Goal: Navigation & Orientation: Find specific page/section

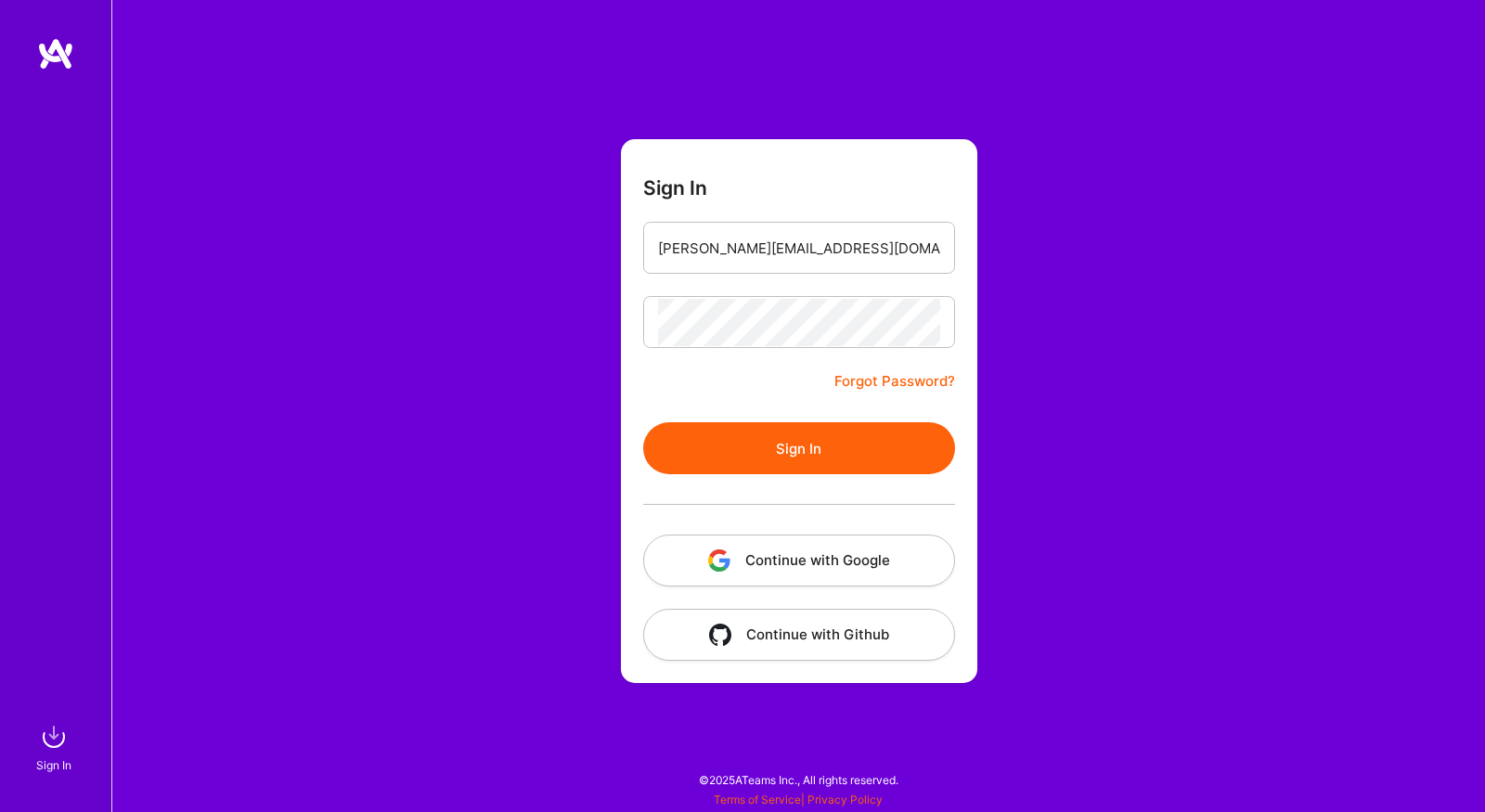
click at [659, 452] on button "Sign In" at bounding box center [799, 447] width 312 height 52
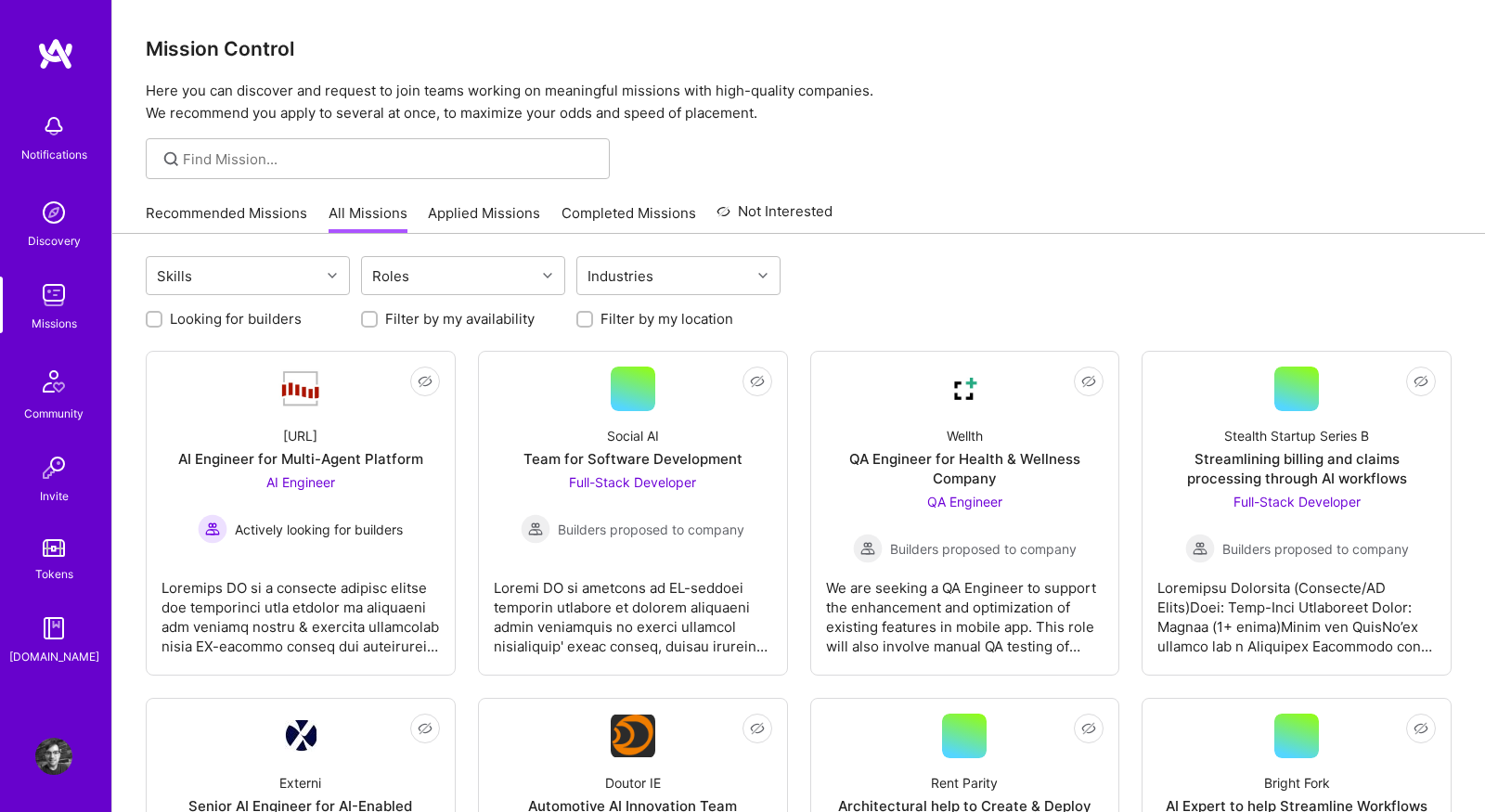
click at [49, 748] on img at bounding box center [53, 756] width 37 height 37
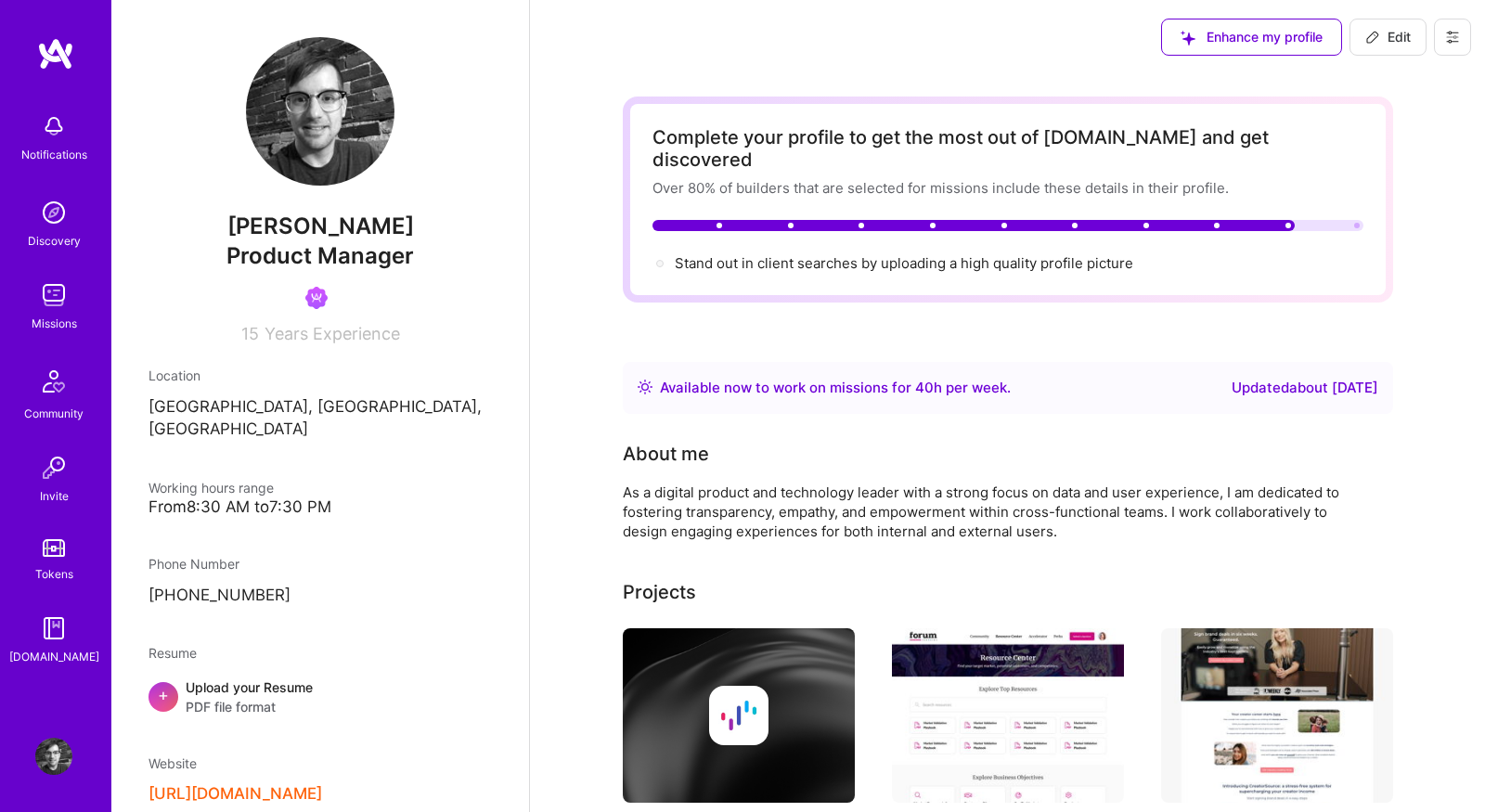
click at [67, 302] on img at bounding box center [53, 294] width 37 height 37
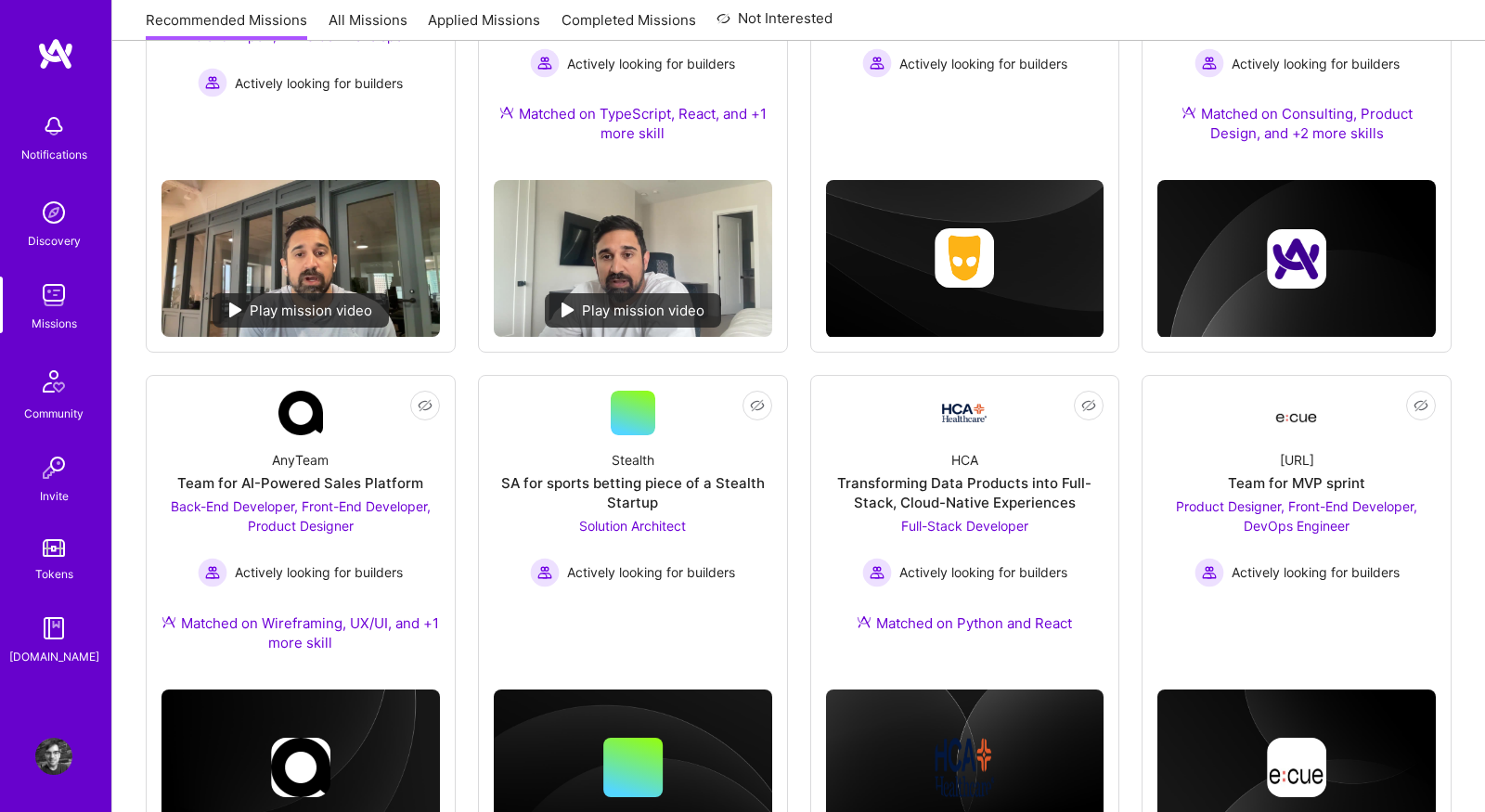
scroll to position [198, 0]
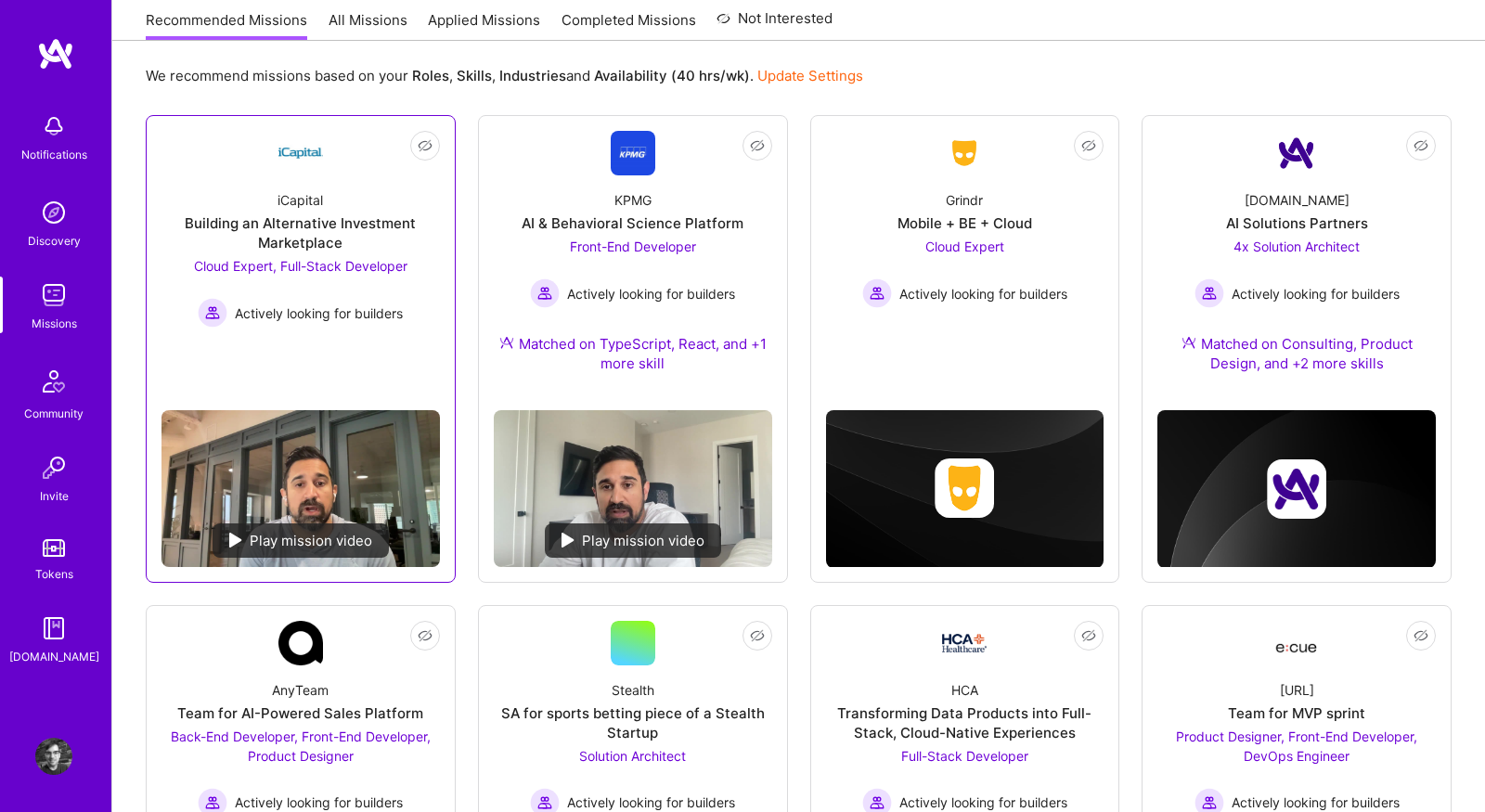
click at [295, 406] on div "Not Interested iCapital Building an Alternative Investment Marketplace Cloud Ex…" at bounding box center [300, 349] width 310 height 467
click at [322, 359] on link "Not Interested iCapital Building an Alternative Investment Marketplace Cloud Ex…" at bounding box center [300, 263] width 278 height 264
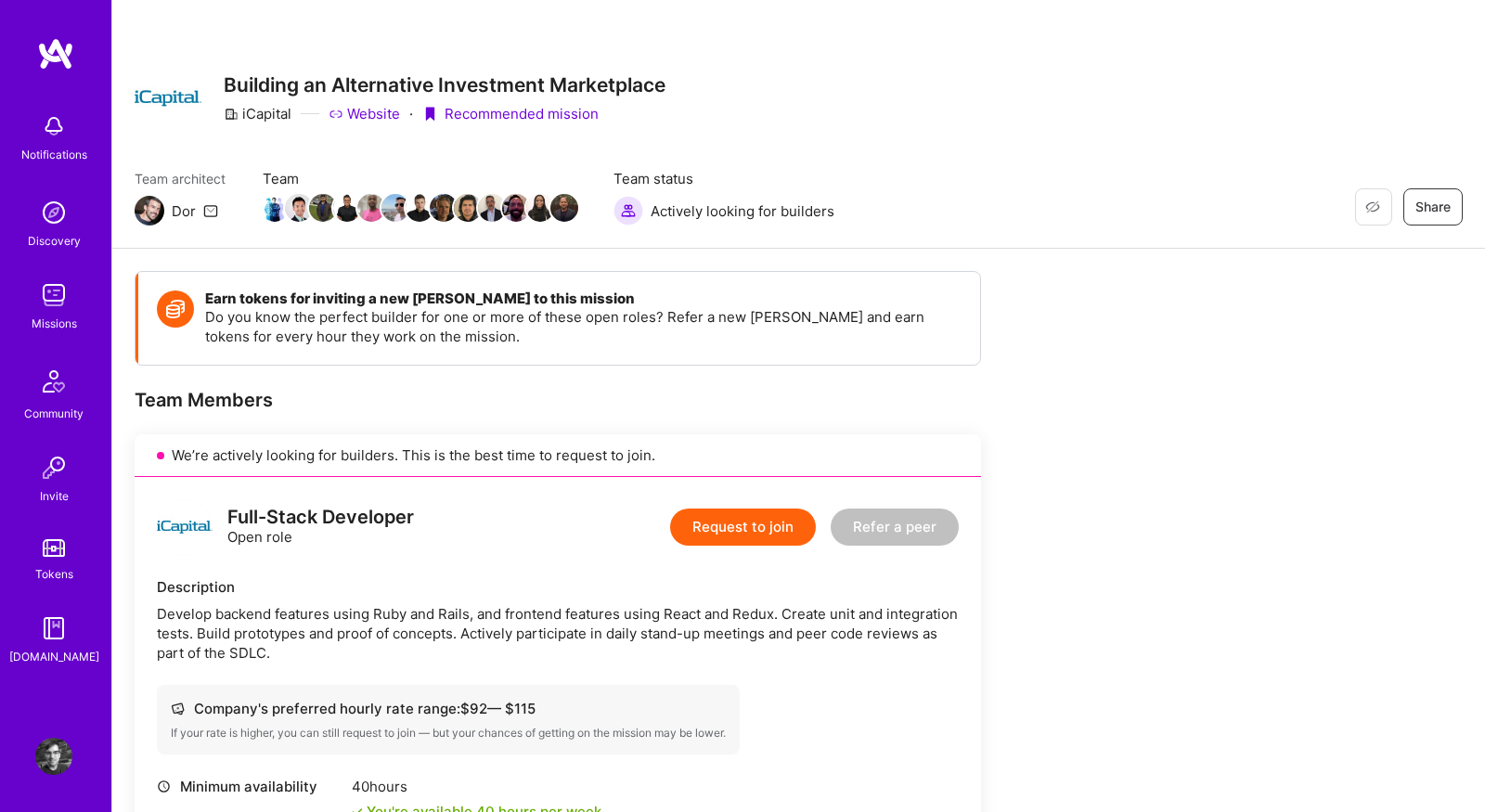
click at [42, 309] on img at bounding box center [53, 294] width 37 height 37
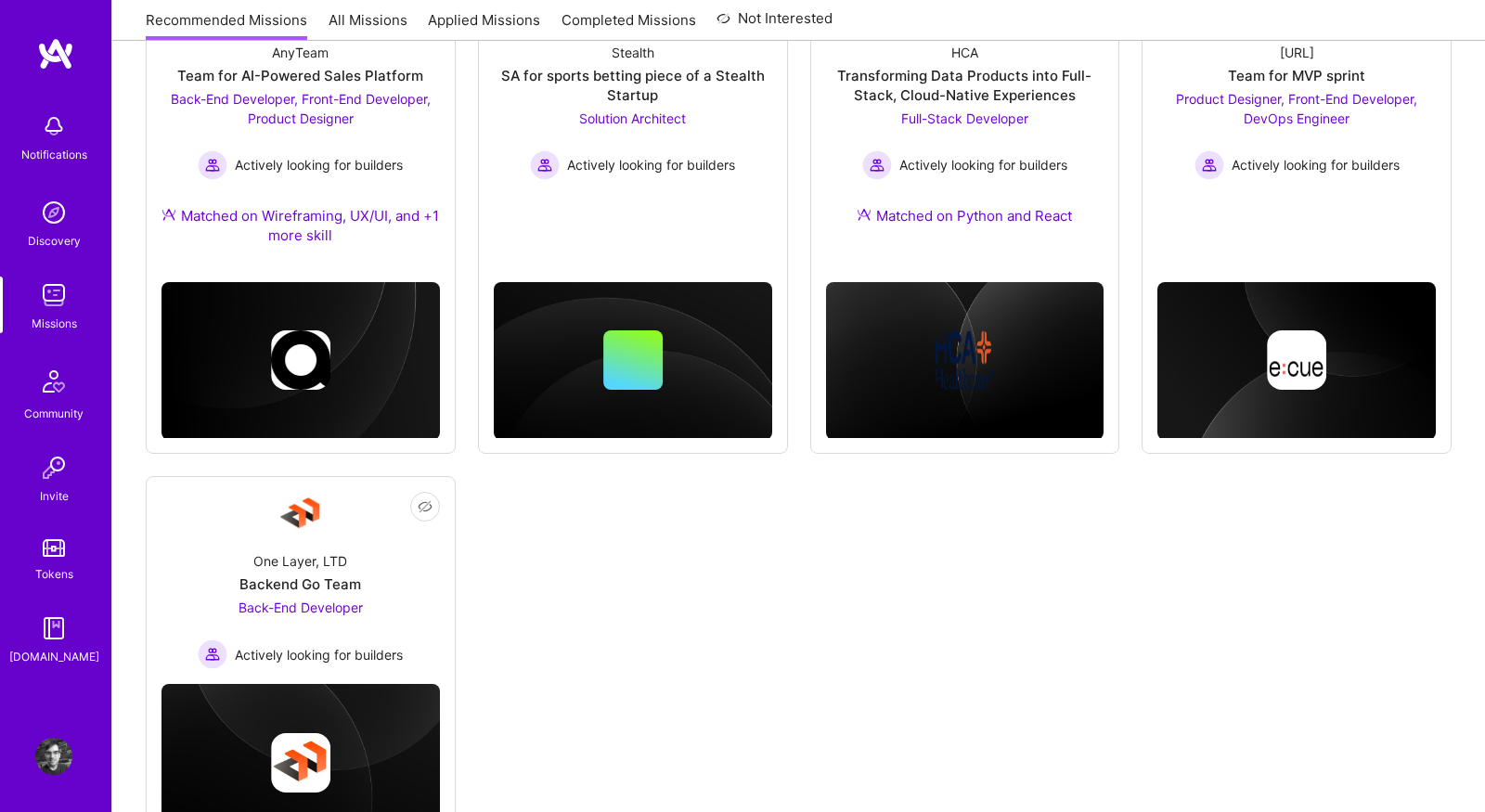
scroll to position [921, 0]
